Goal: Transaction & Acquisition: Subscribe to service/newsletter

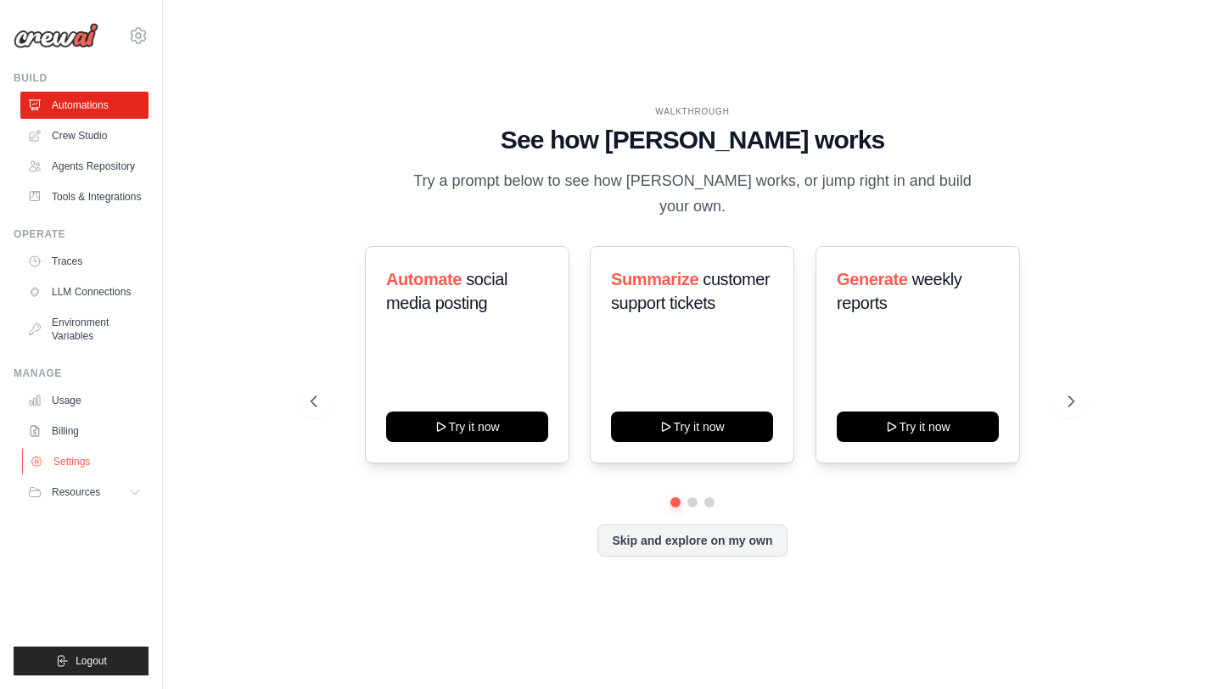
click at [90, 462] on link "Settings" at bounding box center [86, 461] width 128 height 27
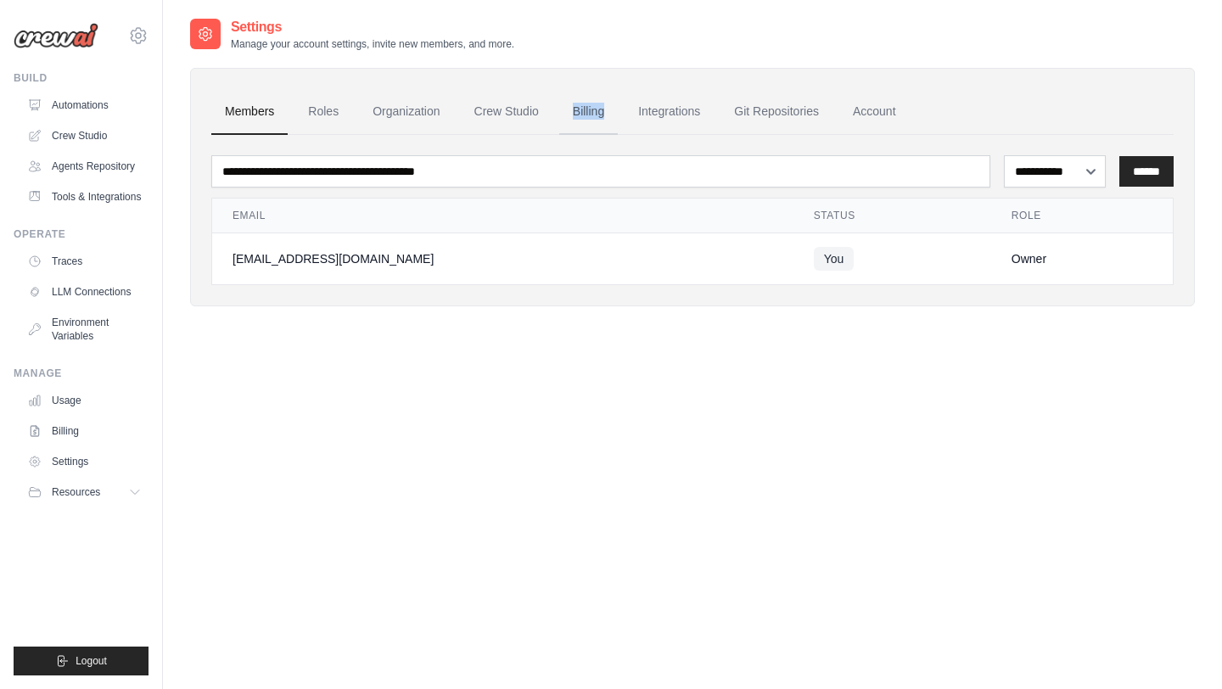
click at [593, 103] on link "Billing" at bounding box center [588, 112] width 59 height 46
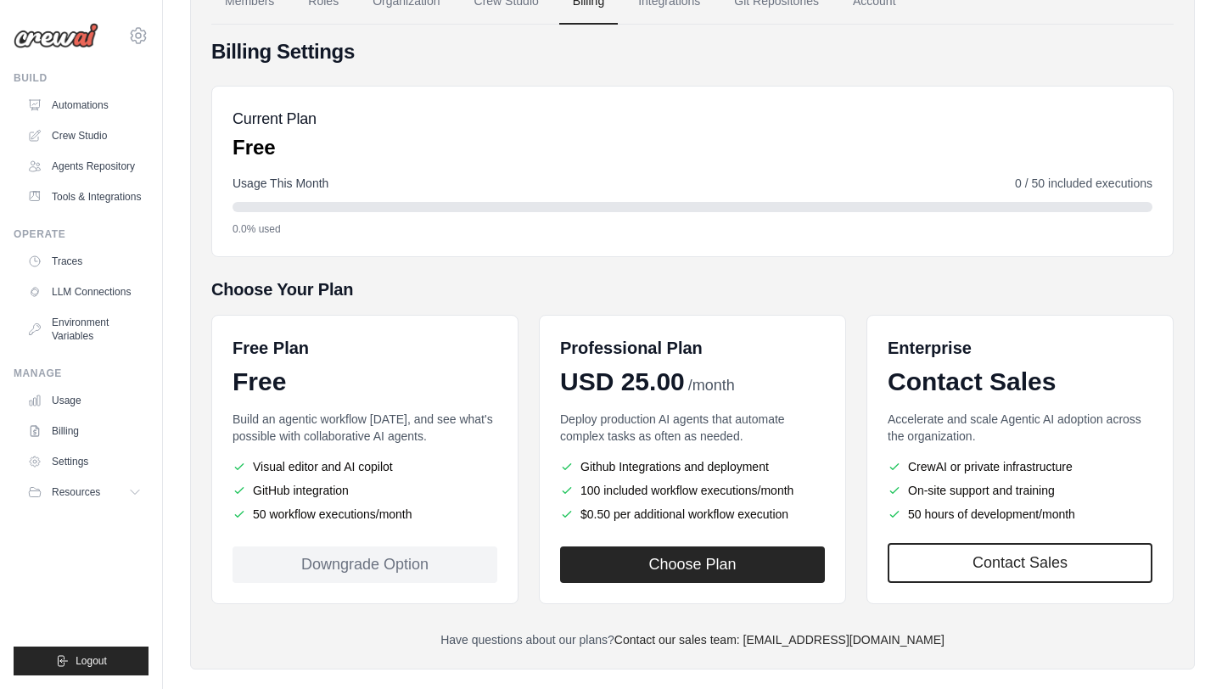
scroll to position [135, 0]
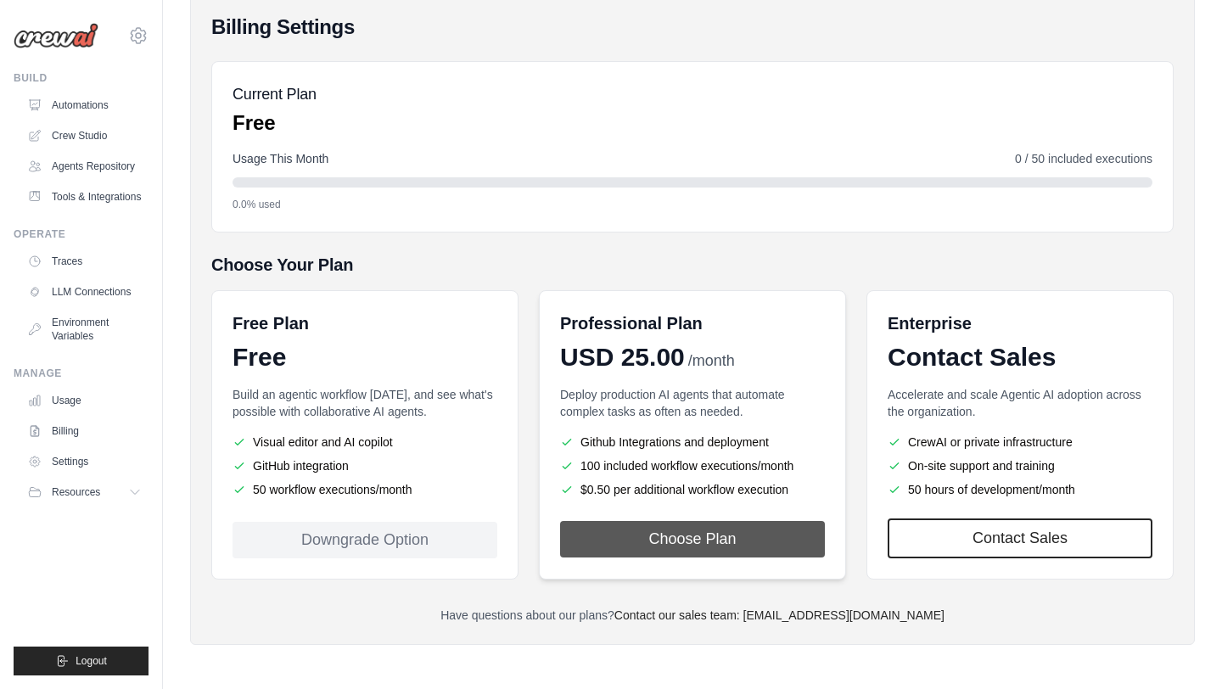
click at [649, 540] on button "Choose Plan" at bounding box center [692, 539] width 265 height 36
